Goal: Communication & Community: Answer question/provide support

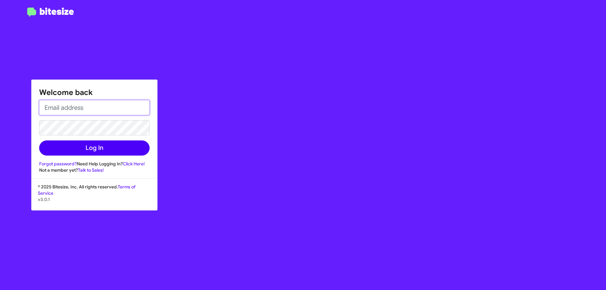
type input "[EMAIL_ADDRESS][DOMAIN_NAME]"
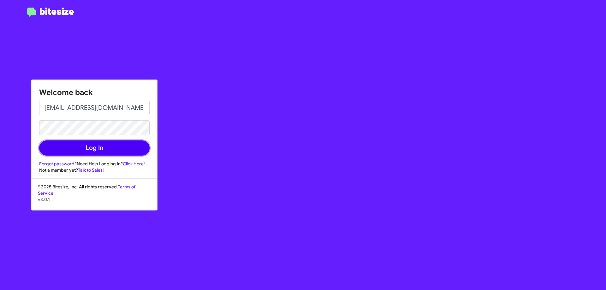
click at [111, 152] on button "Log In" at bounding box center [94, 147] width 110 height 15
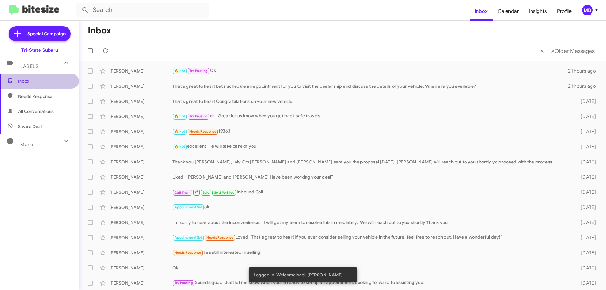
click at [56, 77] on span "Inbox" at bounding box center [39, 81] width 79 height 15
click at [62, 97] on span "Needs Response" at bounding box center [45, 96] width 54 height 6
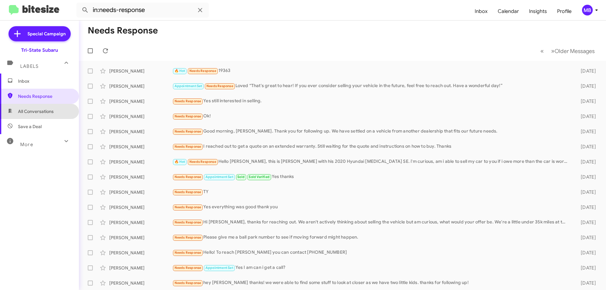
click at [60, 112] on span "All Conversations" at bounding box center [39, 111] width 79 height 15
type input "in:all-conversations"
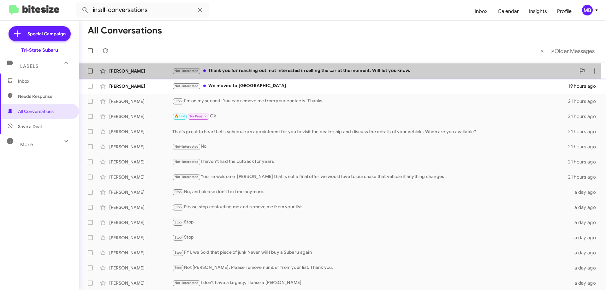
click at [151, 72] on div "[PERSON_NAME]" at bounding box center [140, 71] width 63 height 6
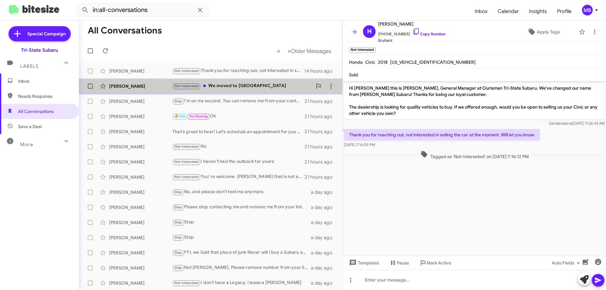
click at [254, 81] on div "[PERSON_NAME] Not-Interested We moved to [GEOGRAPHIC_DATA] 19 hours ago" at bounding box center [210, 86] width 253 height 13
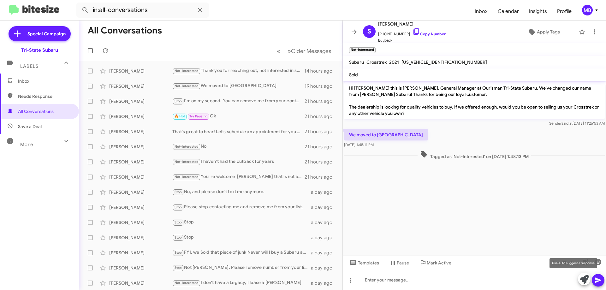
click at [583, 279] on icon at bounding box center [584, 279] width 9 height 9
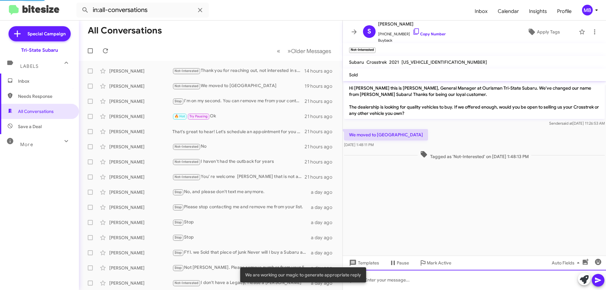
click at [485, 285] on div at bounding box center [474, 280] width 263 height 20
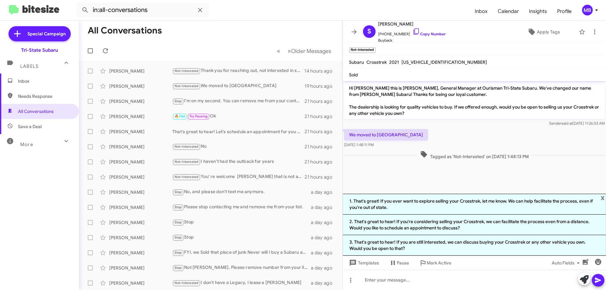
click at [36, 80] on span "Inbox" at bounding box center [45, 81] width 54 height 6
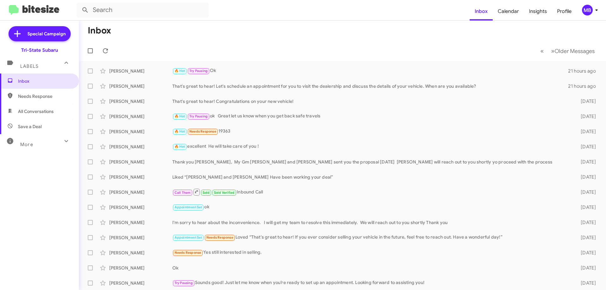
click at [52, 100] on span "Needs Response" at bounding box center [39, 96] width 79 height 15
type input "in:needs-response"
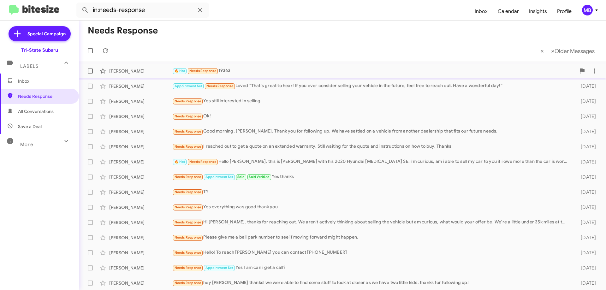
click at [142, 71] on div "[PERSON_NAME]" at bounding box center [140, 71] width 63 height 6
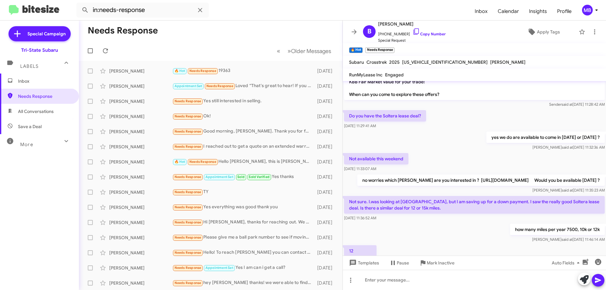
scroll to position [60, 0]
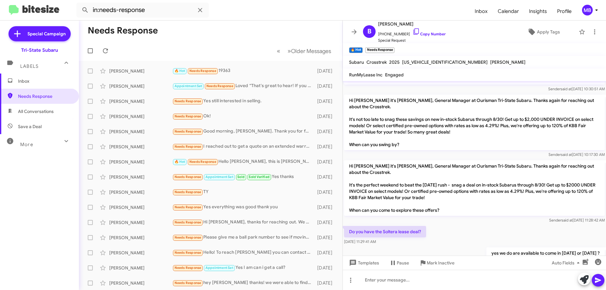
click at [58, 80] on span "Inbox" at bounding box center [45, 81] width 54 height 6
